Goal: Information Seeking & Learning: Learn about a topic

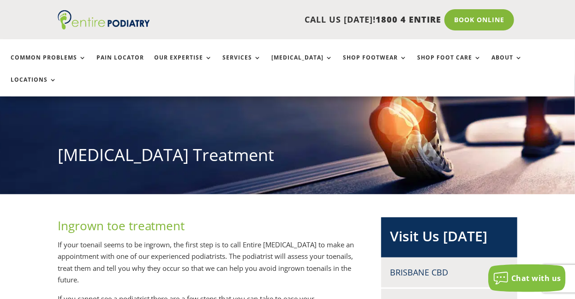
scroll to position [106, 0]
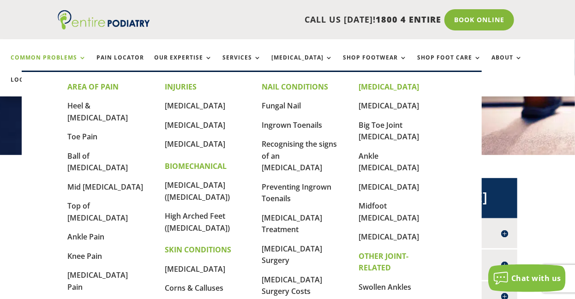
click at [80, 57] on link "Common Problems" at bounding box center [49, 64] width 76 height 20
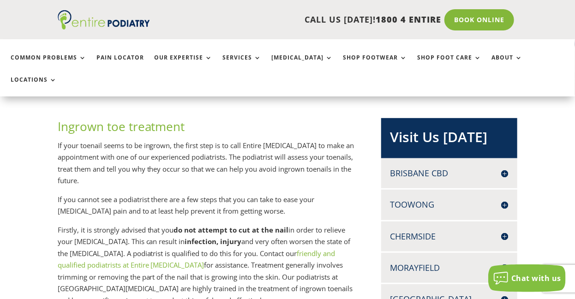
scroll to position [167, 0]
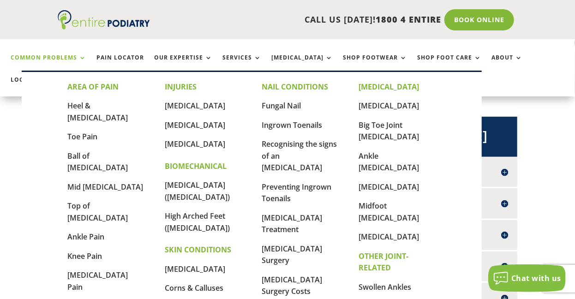
click at [81, 59] on link "Common Problems" at bounding box center [49, 64] width 76 height 20
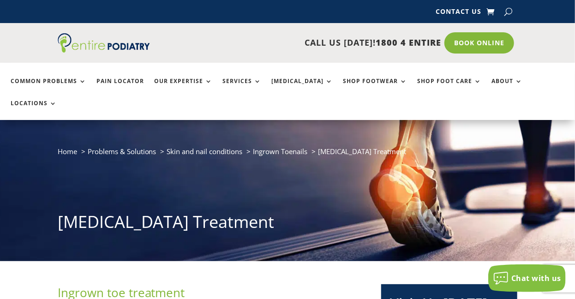
scroll to position [7, 0]
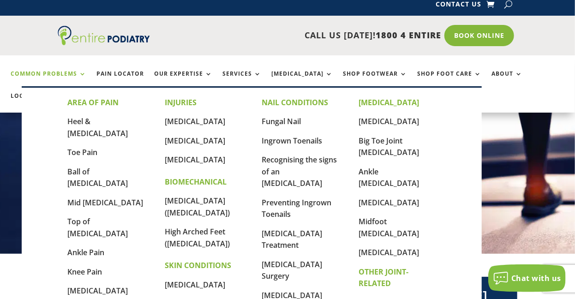
click at [82, 73] on link "Common Problems" at bounding box center [49, 81] width 76 height 20
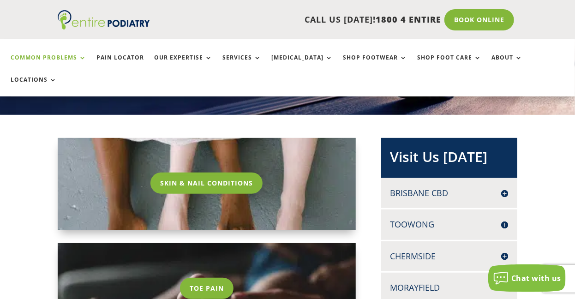
scroll to position [142, 0]
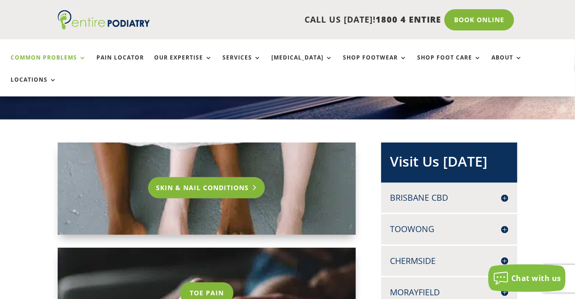
click at [215, 177] on link "Skin & Nail Conditions" at bounding box center [206, 187] width 117 height 21
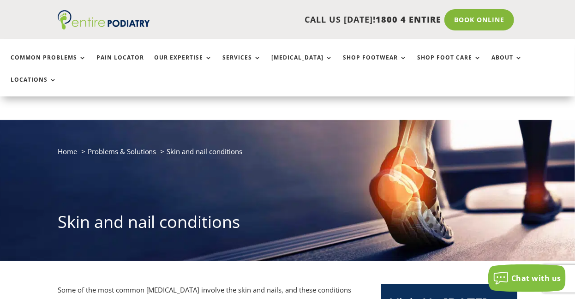
scroll to position [165, 0]
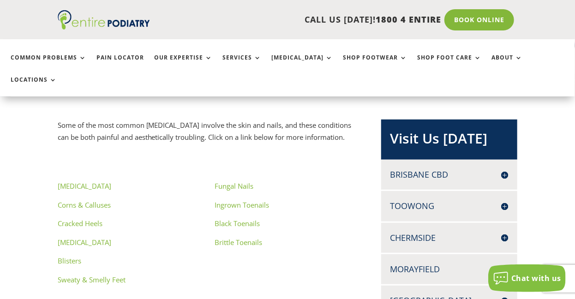
click at [72, 238] on link "[MEDICAL_DATA]" at bounding box center [85, 242] width 54 height 9
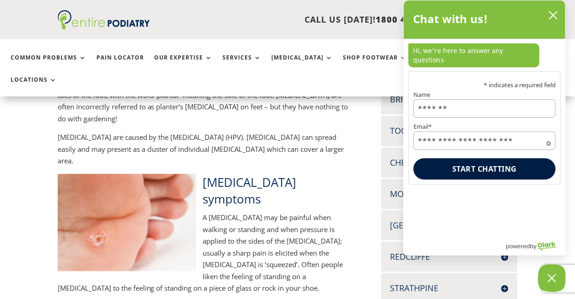
scroll to position [237, 0]
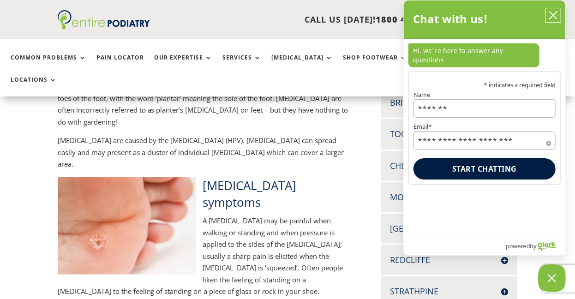
click at [553, 17] on icon "close chatbox" at bounding box center [552, 15] width 9 height 9
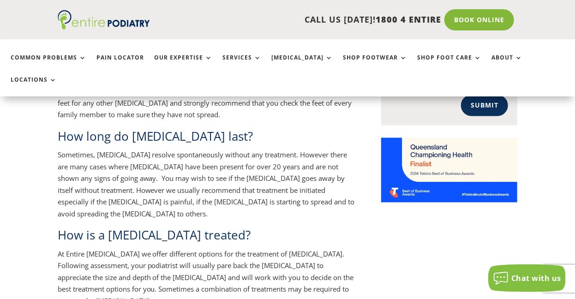
scroll to position [757, 0]
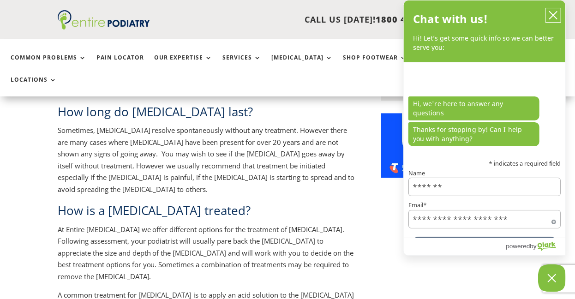
click at [553, 15] on icon "close chatbox" at bounding box center [552, 15] width 7 height 7
